Goal: Task Accomplishment & Management: Use online tool/utility

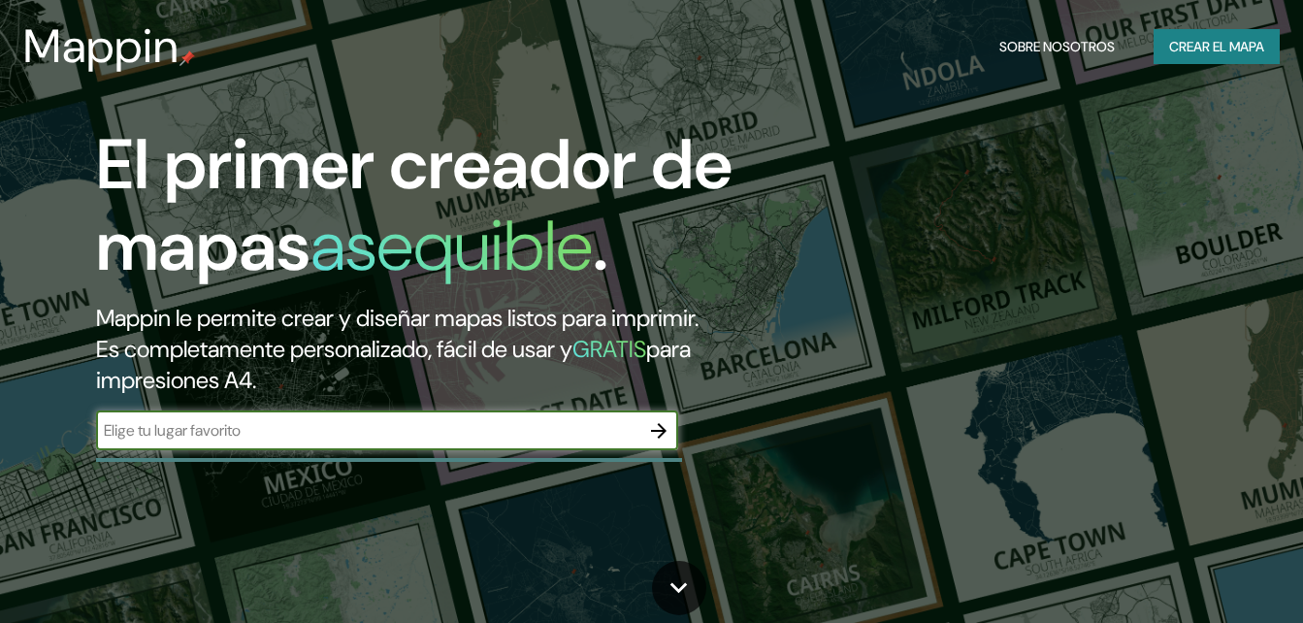
click at [361, 437] on input "text" at bounding box center [367, 430] width 543 height 22
type input "av. malecon checa"
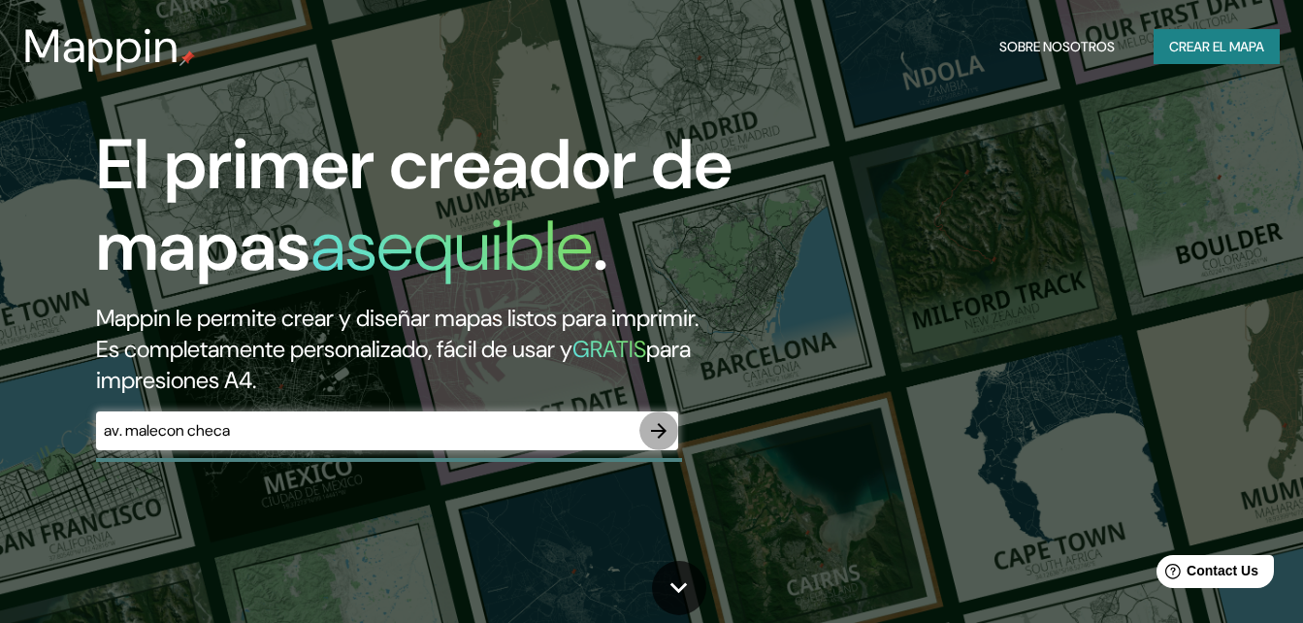
click at [655, 438] on icon "button" at bounding box center [658, 430] width 23 height 23
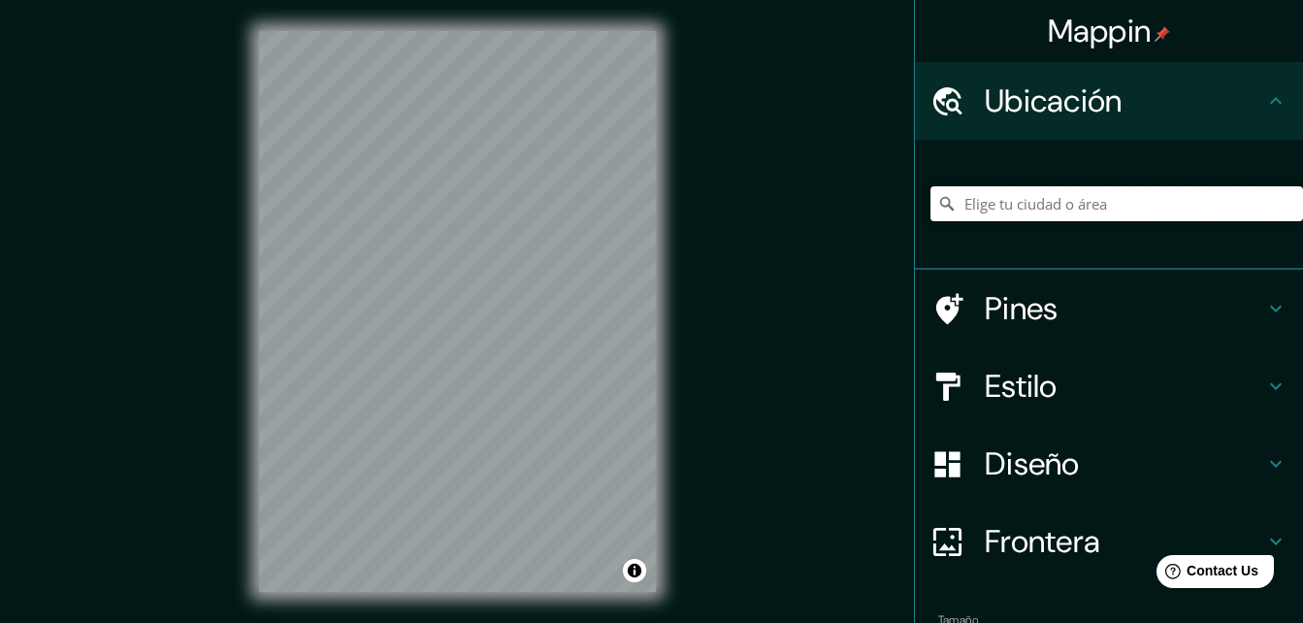
click at [1088, 198] on input "Elige tu ciudad o área" at bounding box center [1116, 203] width 372 height 35
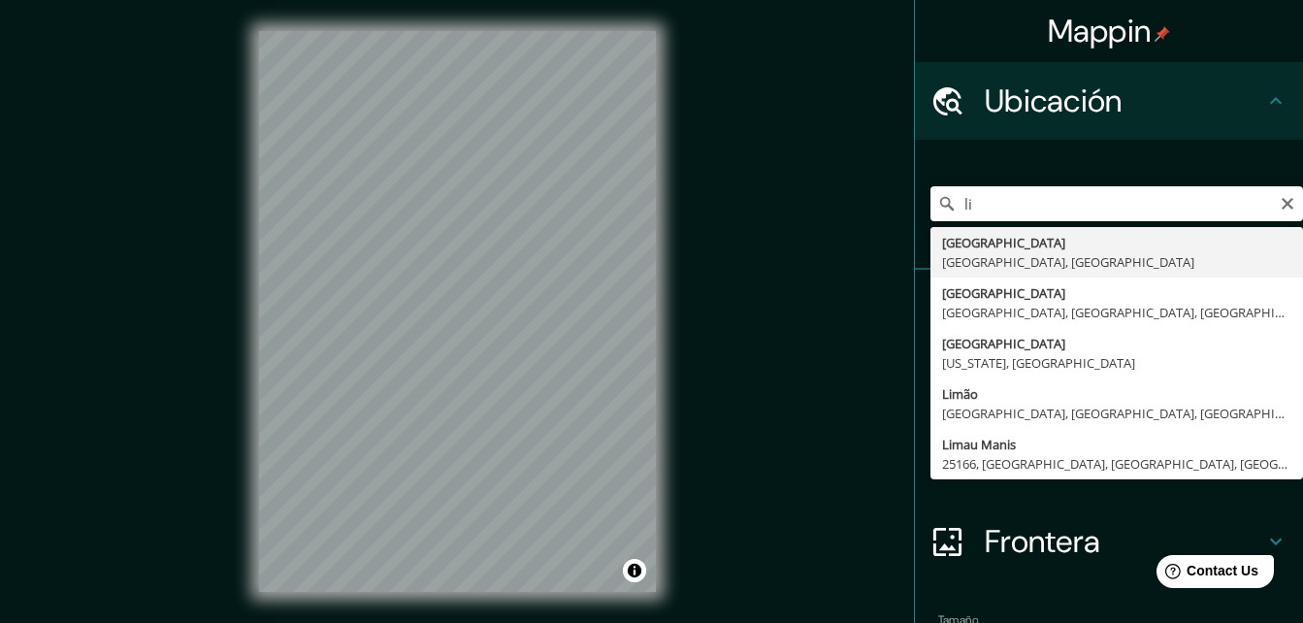
type input "l"
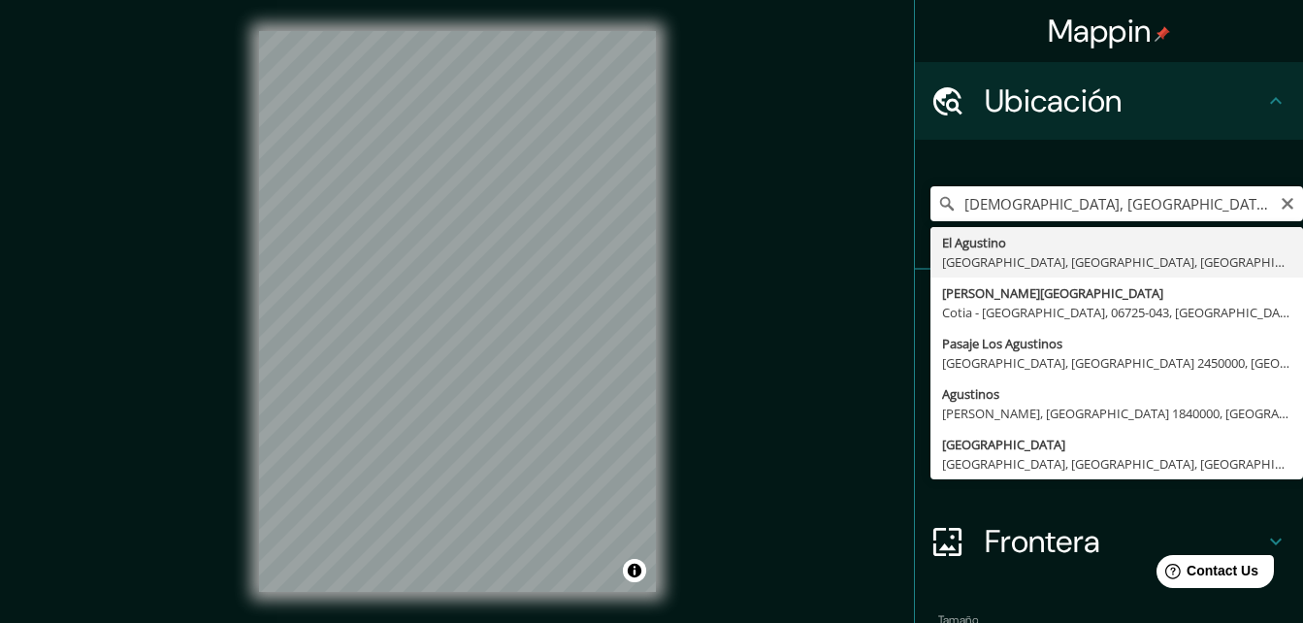
type input "El Agustino, [GEOGRAPHIC_DATA], [GEOGRAPHIC_DATA], [GEOGRAPHIC_DATA]"
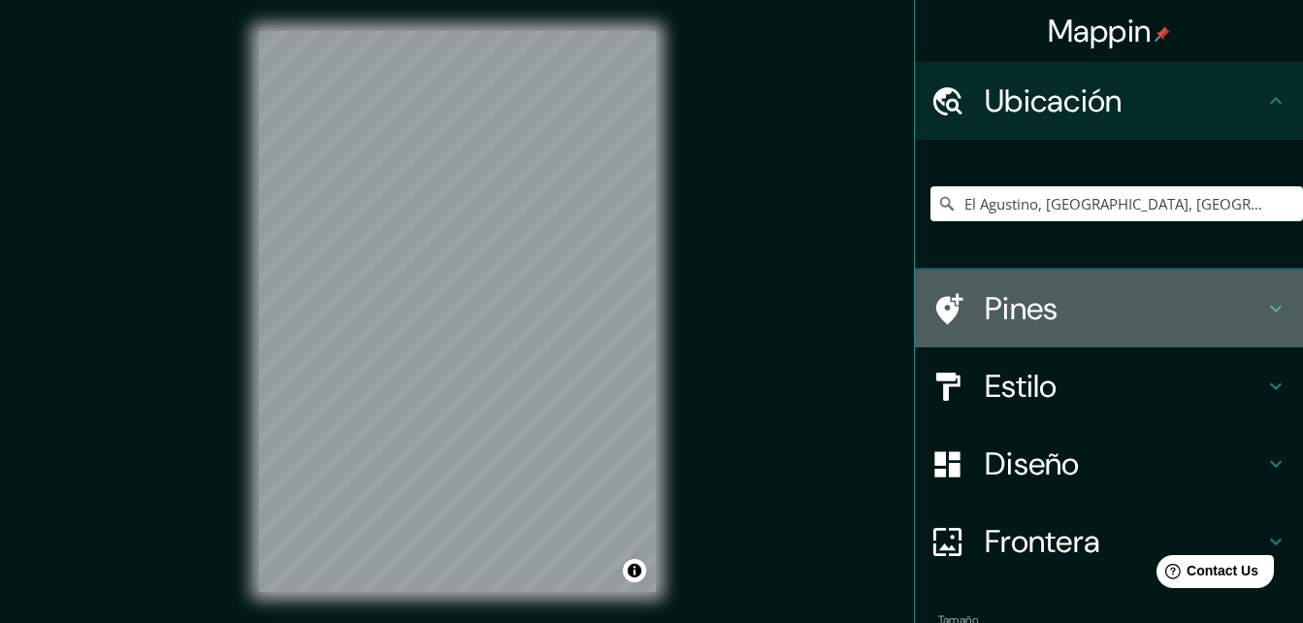
click at [1264, 302] on icon at bounding box center [1275, 308] width 23 height 23
